Goal: Task Accomplishment & Management: Use online tool/utility

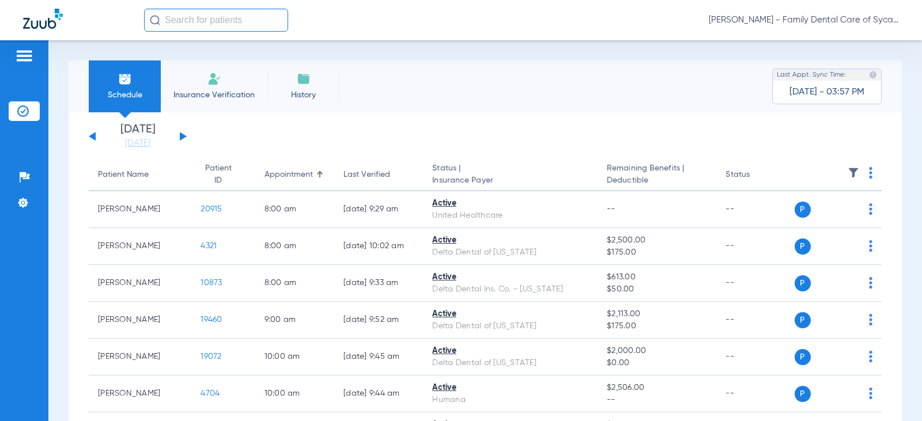
click at [227, 95] on span "Insurance Verification" at bounding box center [214, 95] width 89 height 12
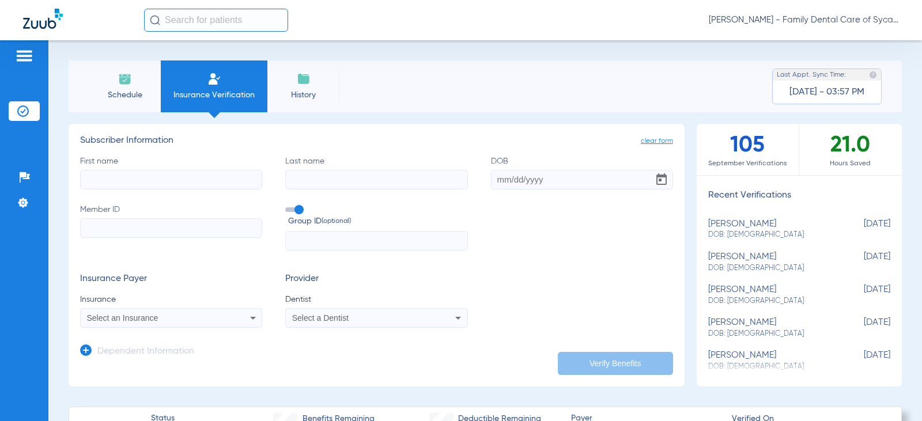
click at [130, 174] on input "First name" at bounding box center [171, 180] width 182 height 20
type input "[PERSON_NAME]"
click at [493, 183] on input "DOB" at bounding box center [582, 180] width 182 height 20
type input "[DATE]"
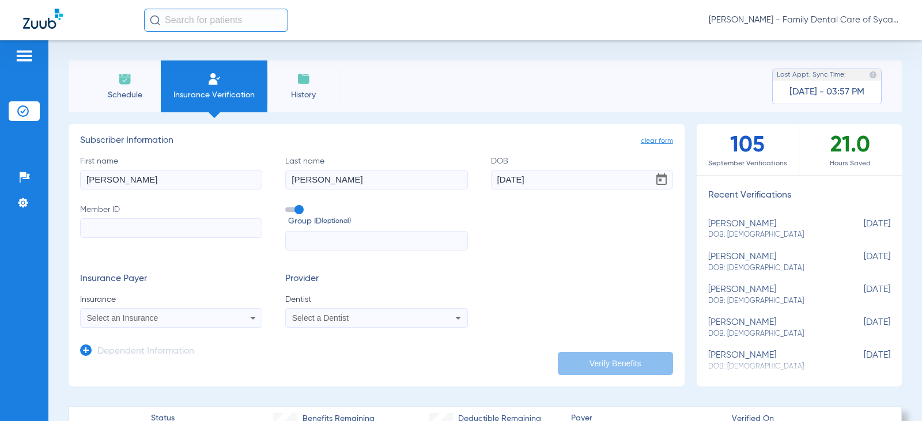
click at [141, 231] on input "Member ID" at bounding box center [171, 229] width 182 height 20
type input "323603833"
click at [416, 233] on input "text" at bounding box center [376, 241] width 182 height 20
click at [189, 318] on div "Select an Insurance" at bounding box center [154, 318] width 135 height 8
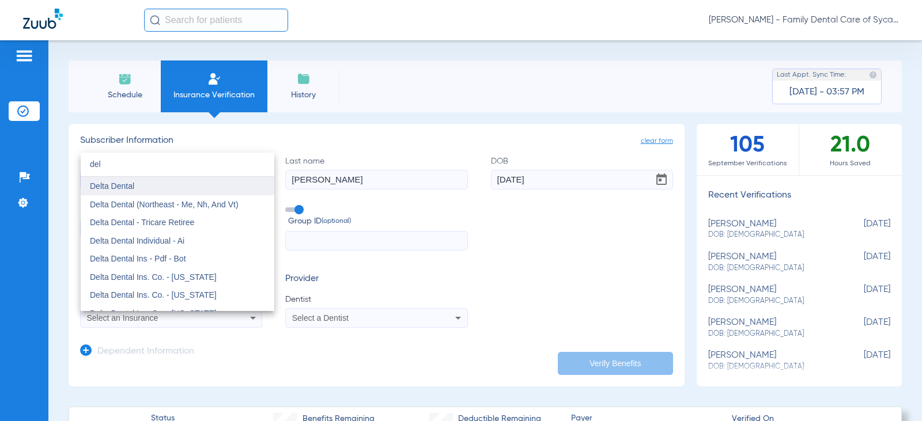
type input "del"
click at [122, 186] on span "Delta Dental" at bounding box center [112, 186] width 44 height 9
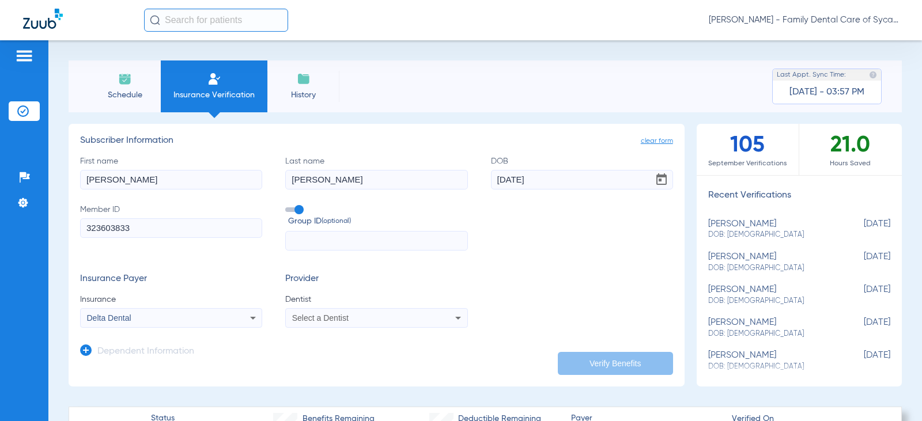
click at [376, 321] on div "Select a Dentist" at bounding box center [359, 318] width 135 height 8
type input "tej"
click at [346, 299] on span "[PERSON_NAME]" at bounding box center [326, 302] width 67 height 9
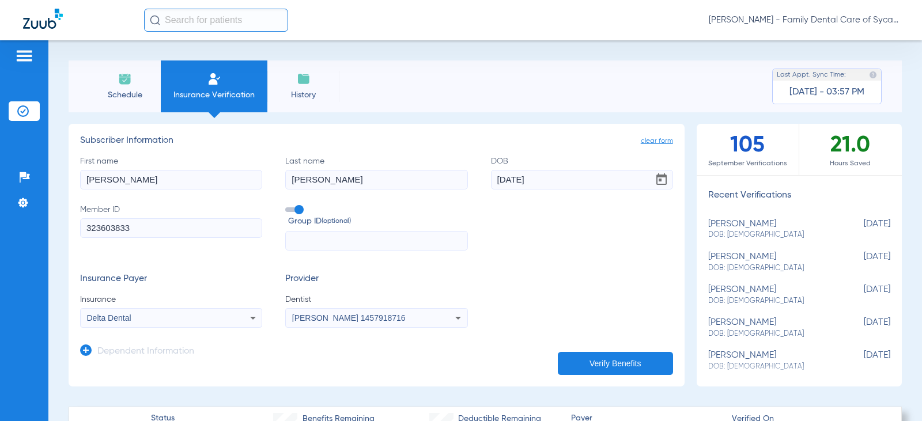
click at [593, 355] on button "Verify Benefits" at bounding box center [615, 363] width 115 height 23
click at [163, 317] on div "Delta Dental" at bounding box center [154, 318] width 135 height 8
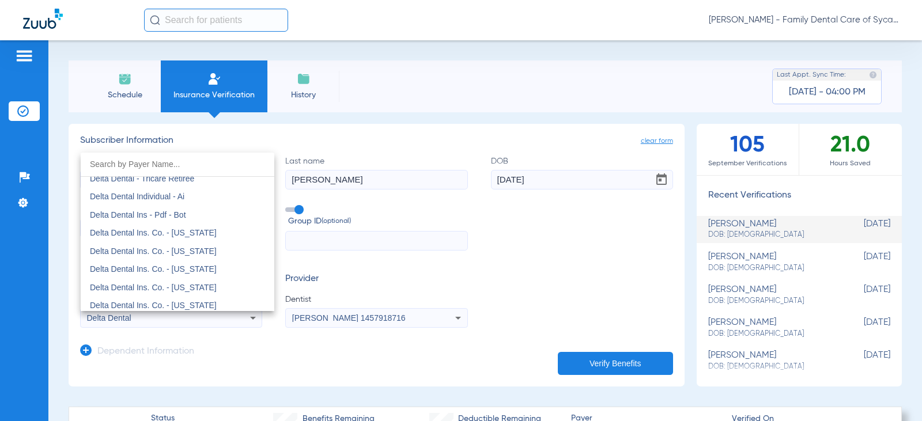
scroll to position [1928, 0]
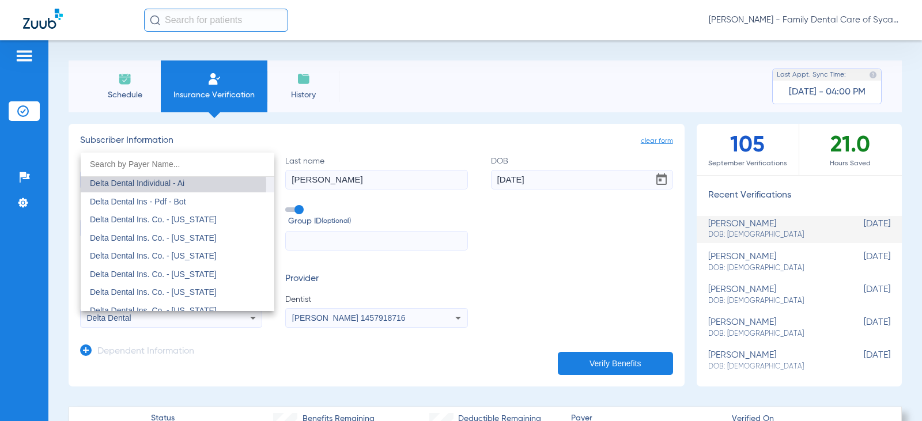
click at [149, 185] on span "Delta Dental Individual - Ai" at bounding box center [137, 183] width 95 height 9
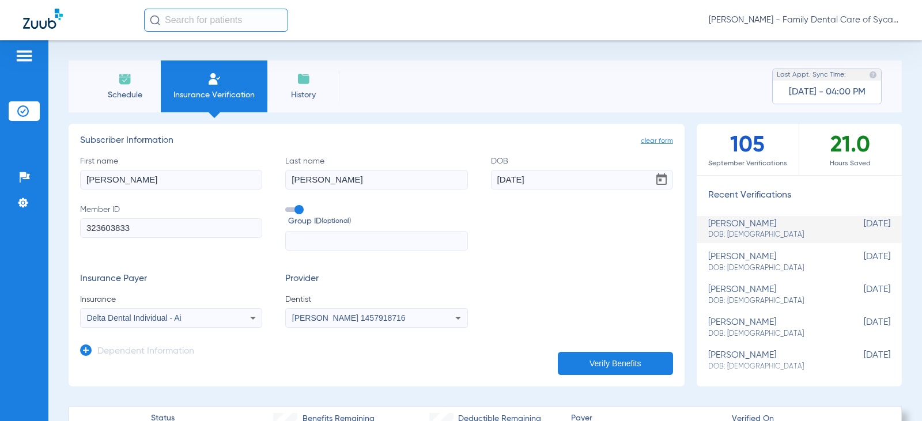
click at [585, 363] on button "Verify Benefits" at bounding box center [615, 363] width 115 height 23
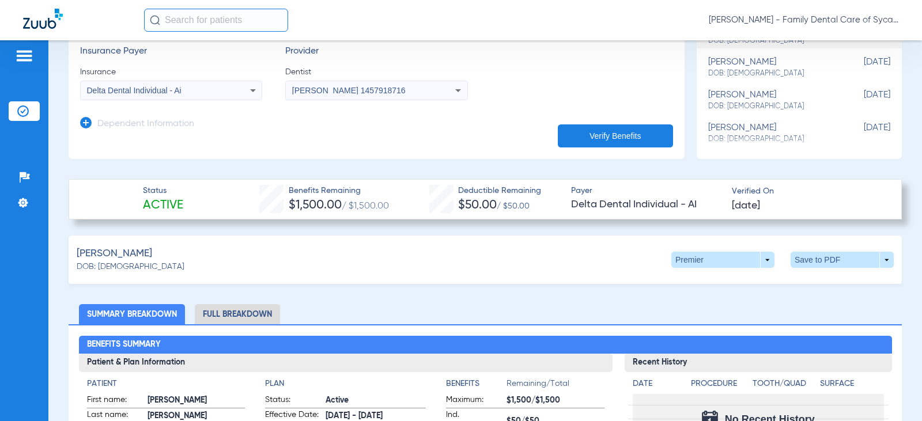
scroll to position [219, 0]
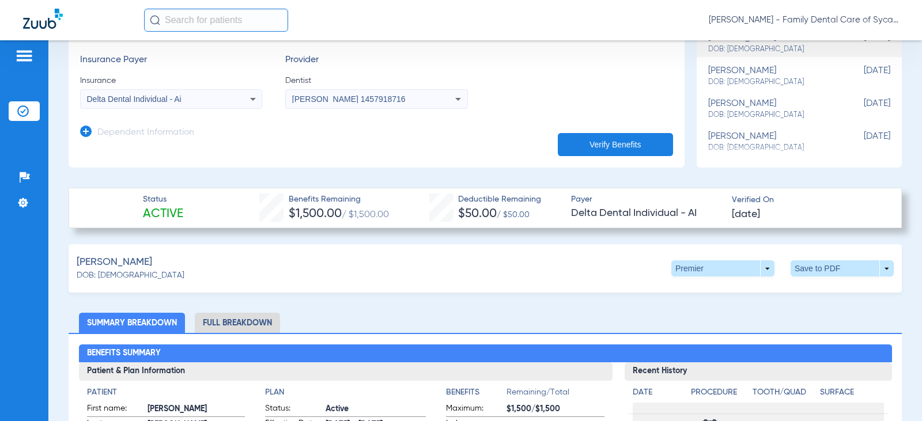
click at [235, 322] on li "Full Breakdown" at bounding box center [237, 323] width 85 height 20
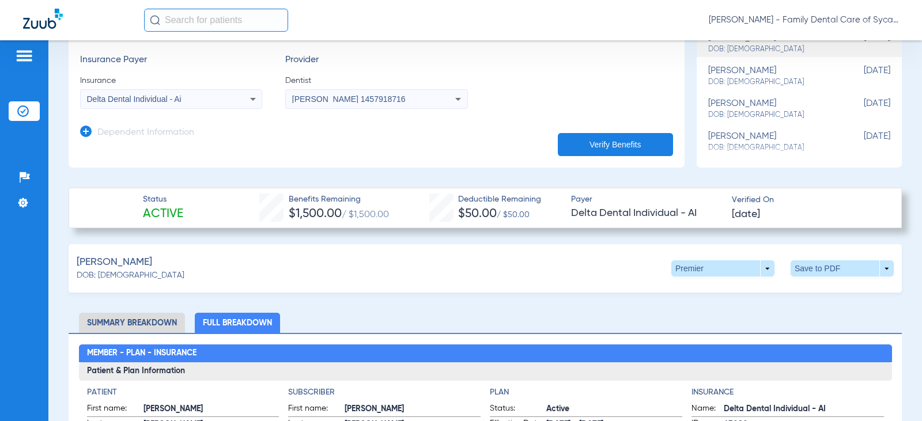
click at [118, 318] on li "Summary Breakdown" at bounding box center [132, 323] width 106 height 20
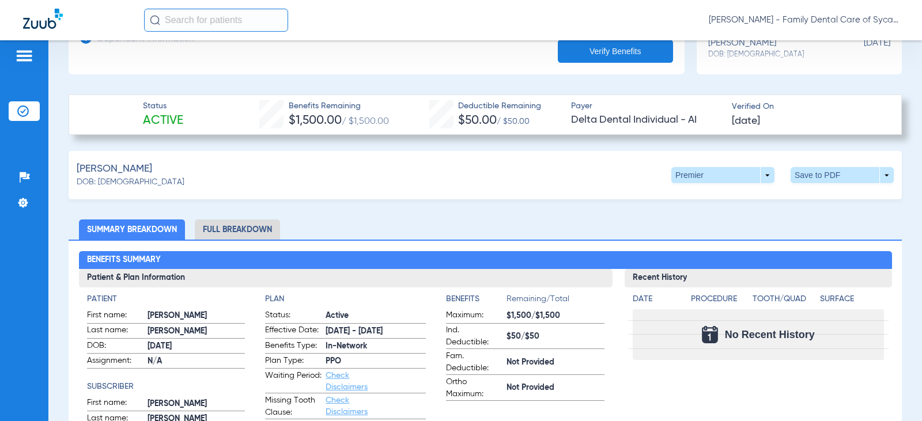
scroll to position [346, 0]
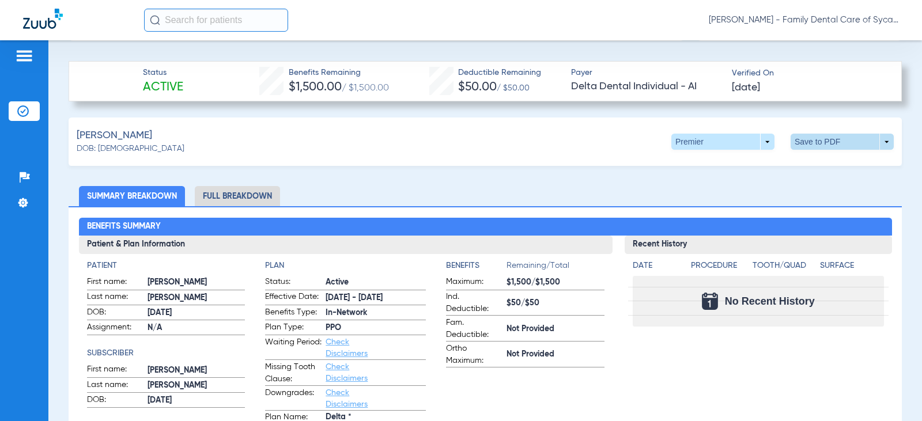
click at [829, 137] on span at bounding box center [843, 142] width 28 height 28
click at [758, 168] on button "insert_drive_file Save to PDF" at bounding box center [735, 163] width 87 height 23
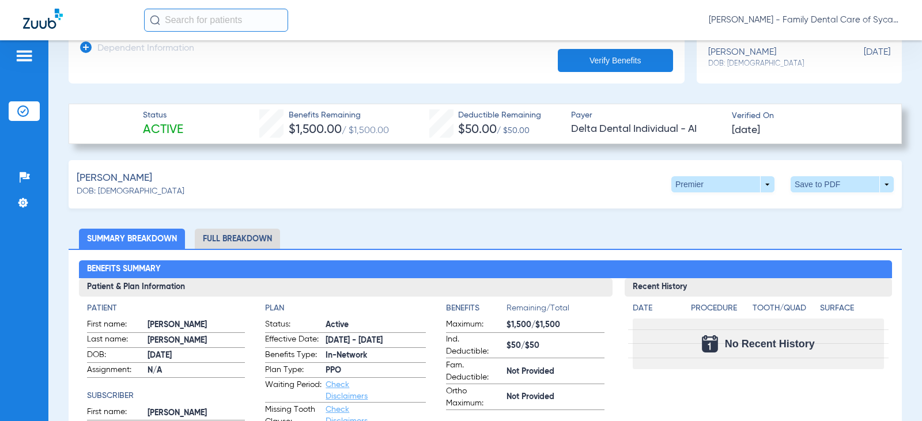
scroll to position [288, 0]
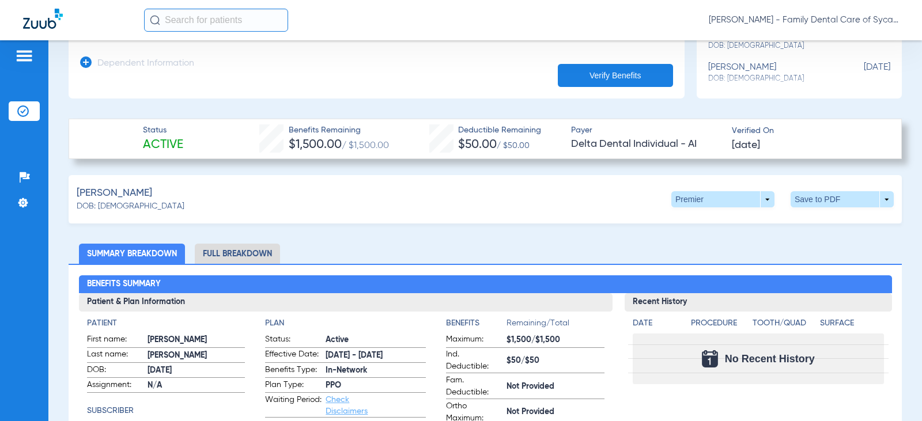
click at [261, 253] on li "Full Breakdown" at bounding box center [237, 254] width 85 height 20
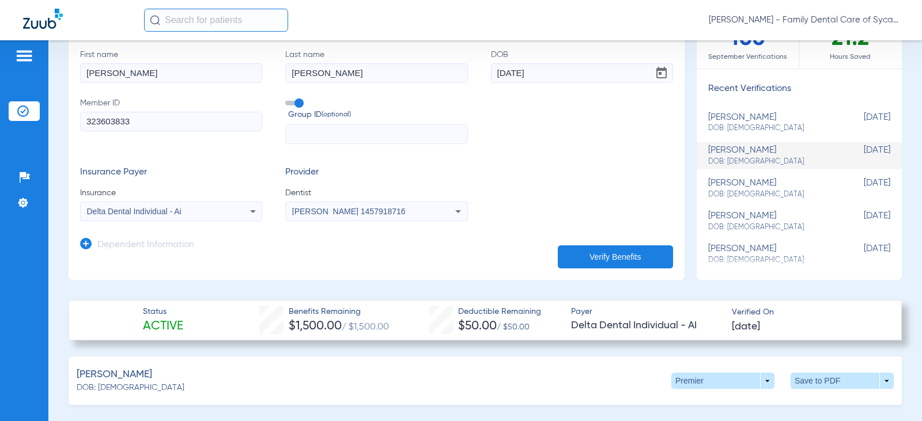
scroll to position [231, 0]
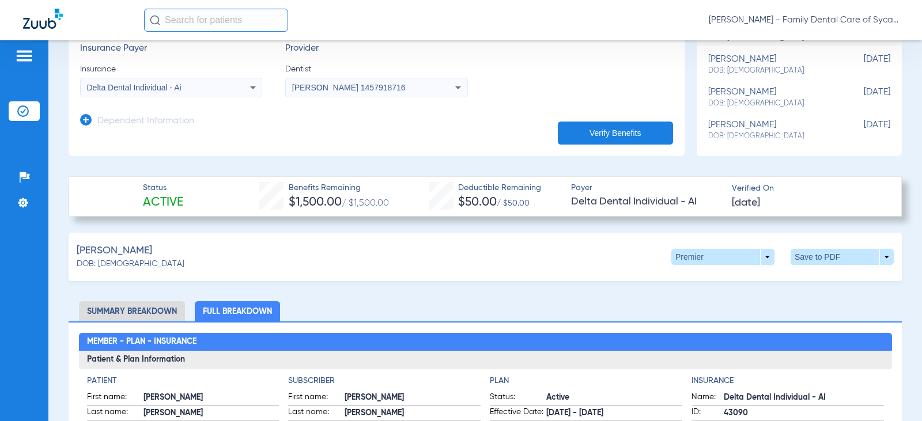
click at [159, 308] on li "Summary Breakdown" at bounding box center [132, 312] width 106 height 20
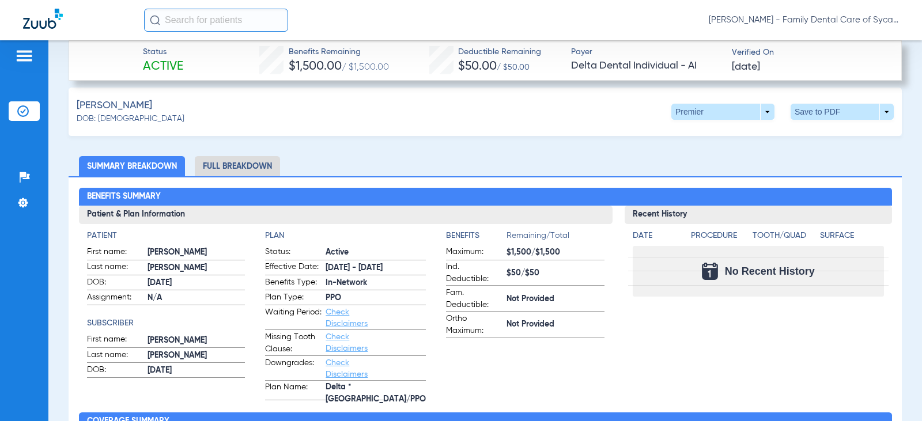
scroll to position [346, 0]
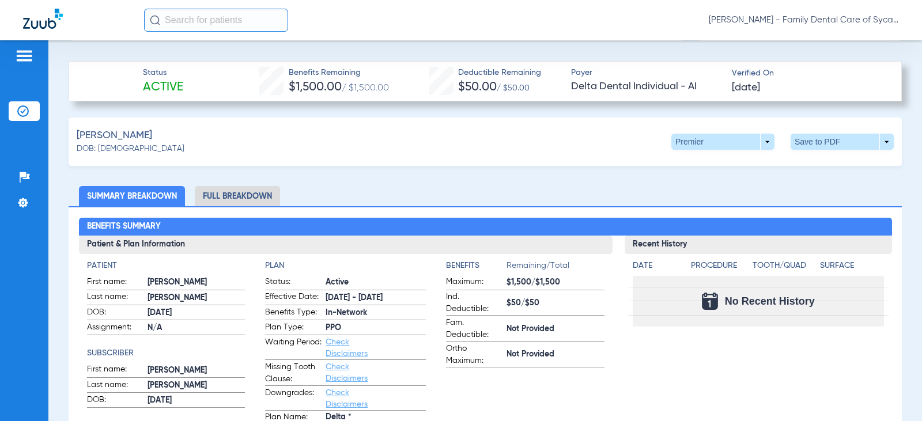
click at [247, 186] on li "Full Breakdown" at bounding box center [237, 196] width 85 height 20
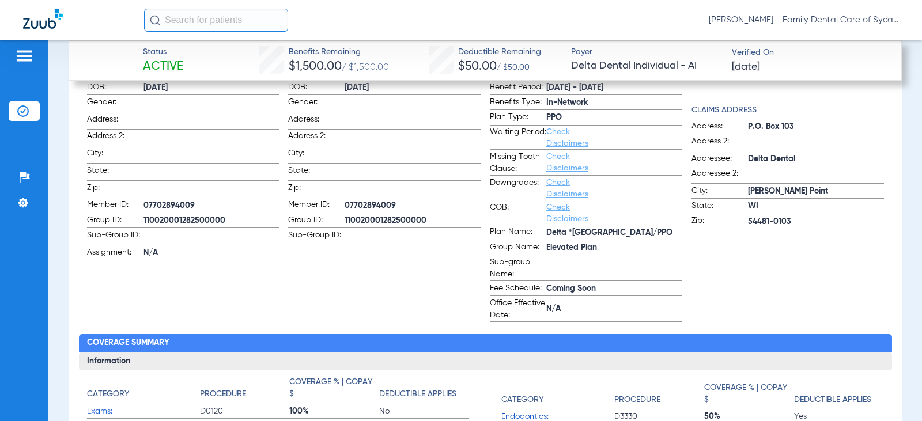
scroll to position [577, 0]
